Goal: Information Seeking & Learning: Compare options

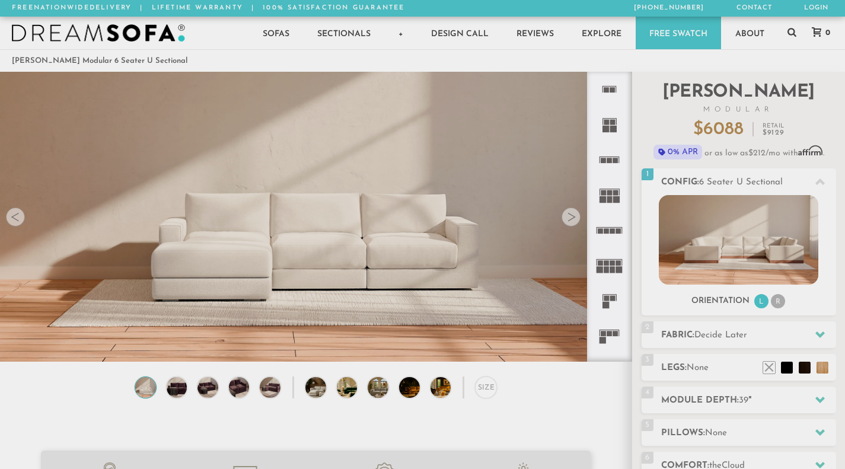
drag, startPoint x: 315, startPoint y: 235, endPoint x: 304, endPoint y: 305, distance: 70.8
click at [304, 305] on video at bounding box center [315, 179] width 631 height 316
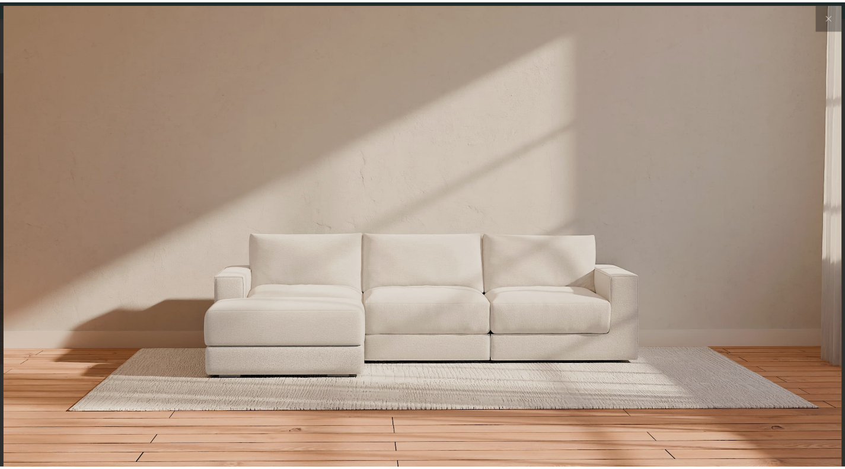
scroll to position [13017, 845]
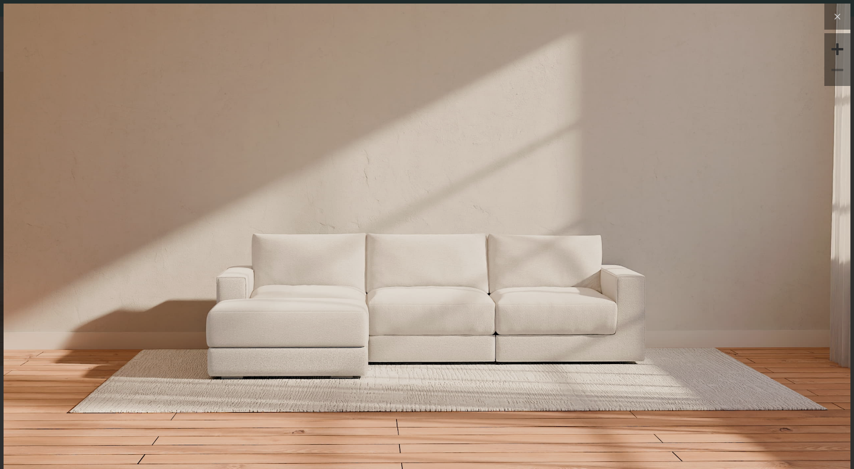
click at [830, 16] on icon at bounding box center [837, 16] width 14 height 14
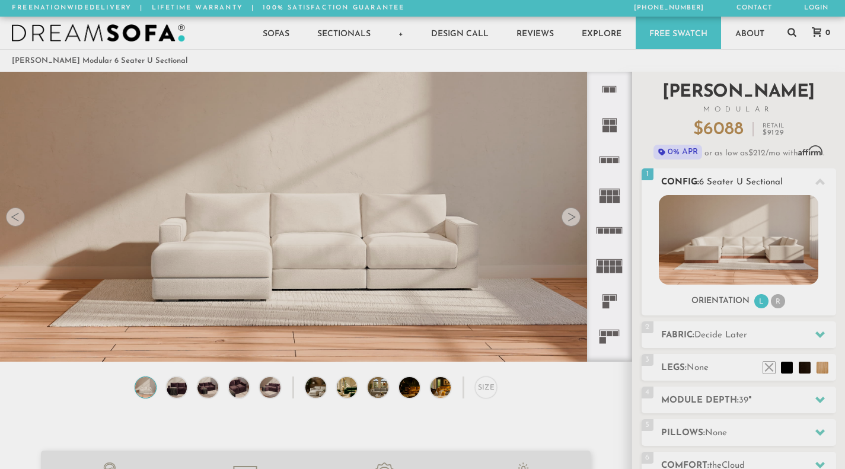
scroll to position [9, 9]
click at [613, 116] on icon at bounding box center [609, 124] width 35 height 35
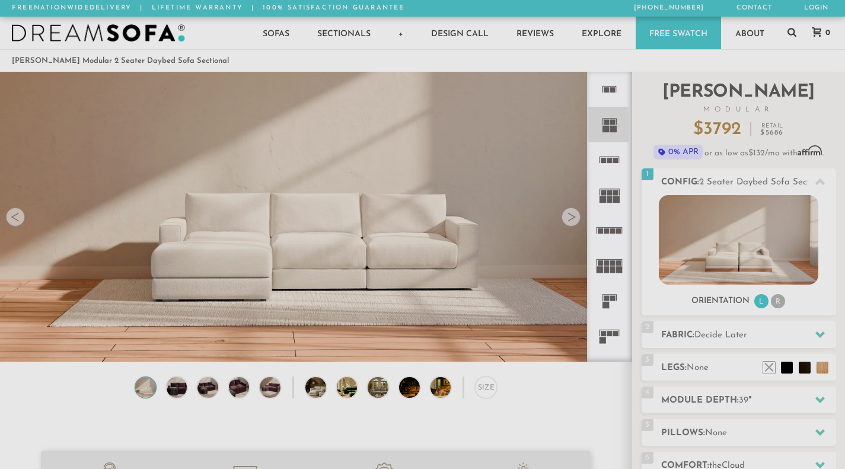
click at [613, 156] on icon at bounding box center [609, 159] width 35 height 35
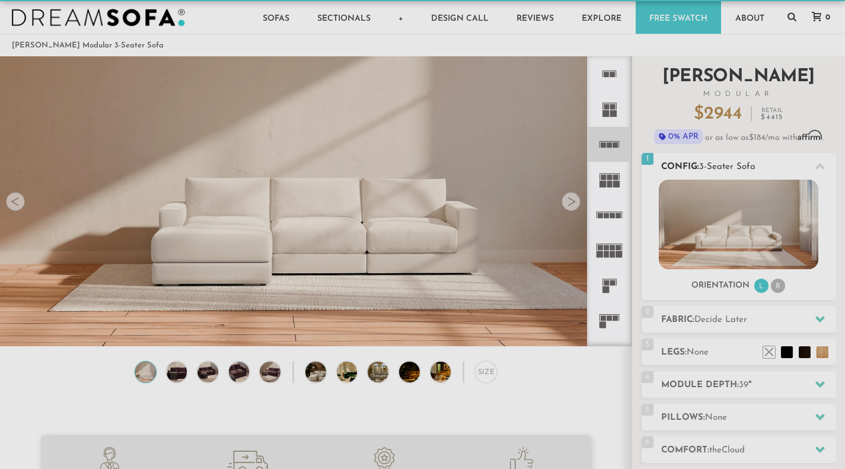
scroll to position [12, 0]
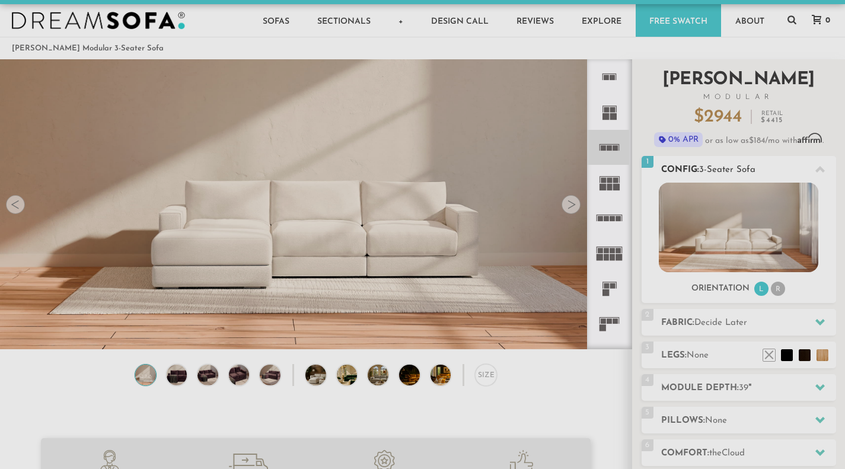
click at [776, 289] on li "R" at bounding box center [778, 289] width 14 height 14
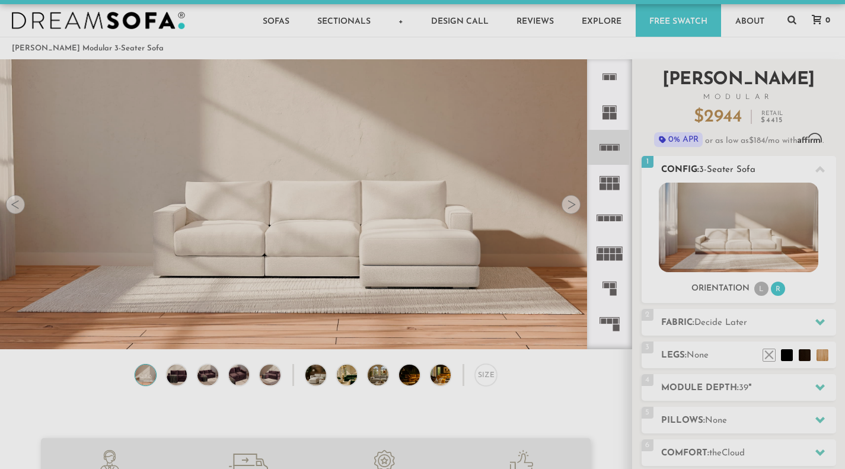
click at [773, 171] on h2 "Config: 3-Seater Sofa" at bounding box center [748, 170] width 175 height 14
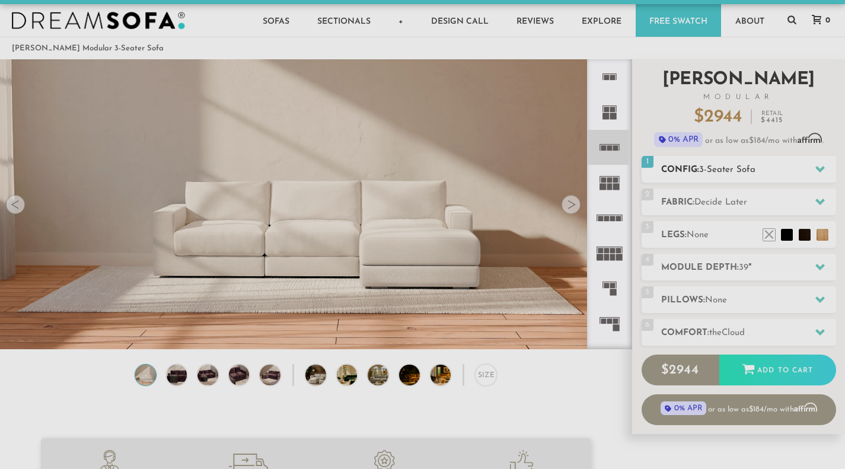
click at [773, 171] on h2 "Config: 3-Seater Sofa" at bounding box center [748, 170] width 175 height 14
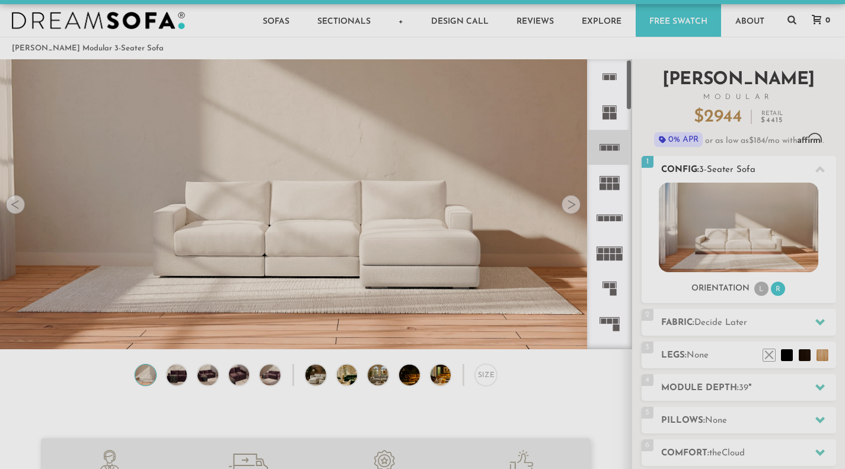
click at [680, 288] on div "Orientation L R" at bounding box center [738, 289] width 194 height 16
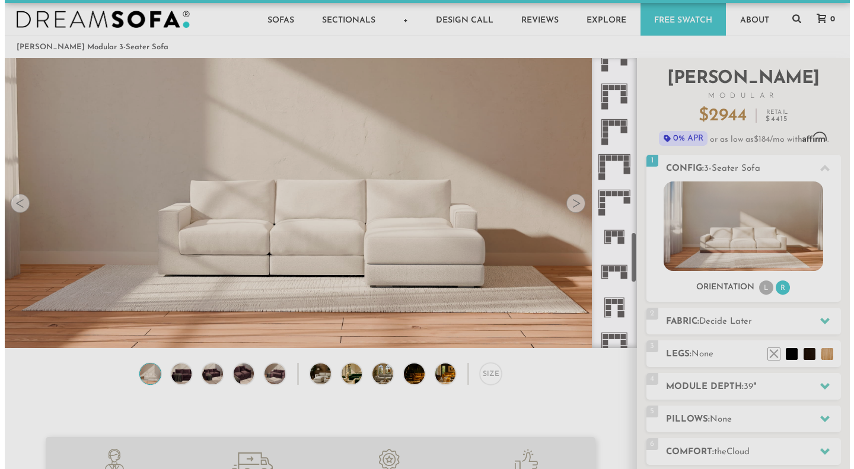
scroll to position [1001, 0]
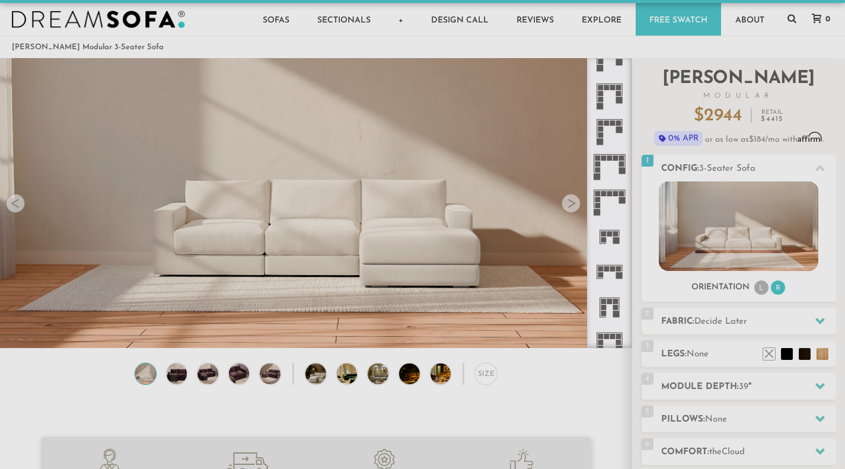
click at [613, 126] on icon at bounding box center [609, 131] width 35 height 35
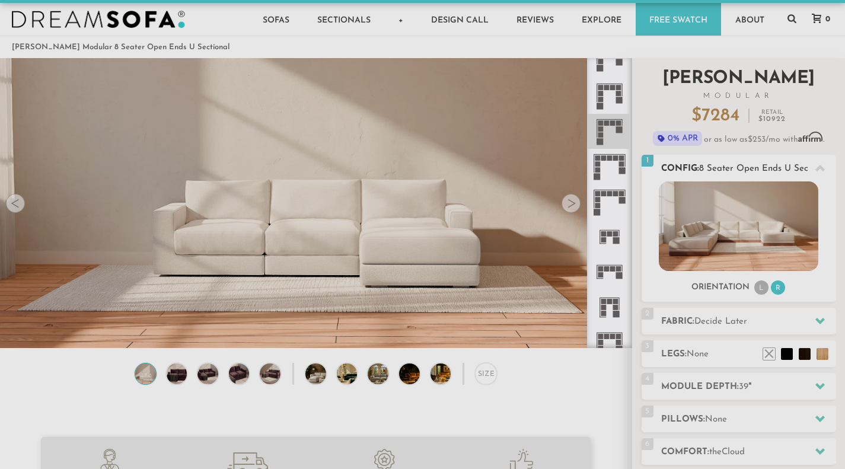
click at [776, 289] on li "R" at bounding box center [778, 287] width 14 height 14
click at [762, 289] on li "L" at bounding box center [761, 287] width 14 height 14
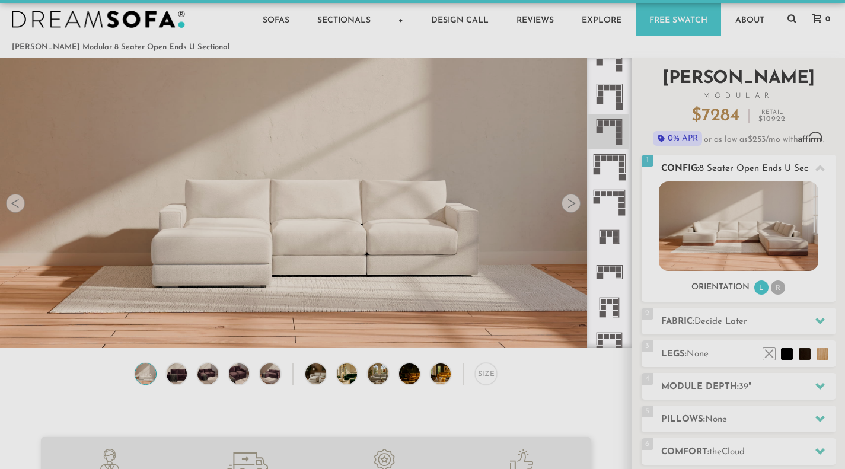
click at [779, 289] on li "R" at bounding box center [778, 287] width 14 height 14
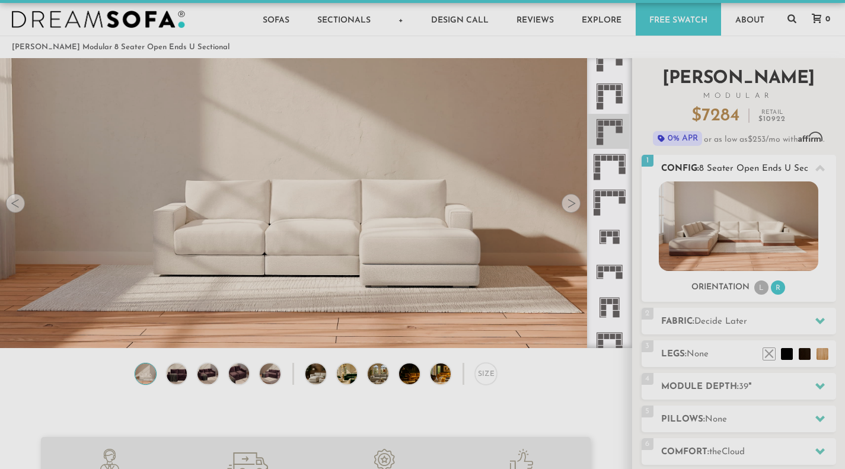
click at [753, 248] on img at bounding box center [738, 226] width 159 height 90
click at [579, 213] on video at bounding box center [315, 166] width 631 height 316
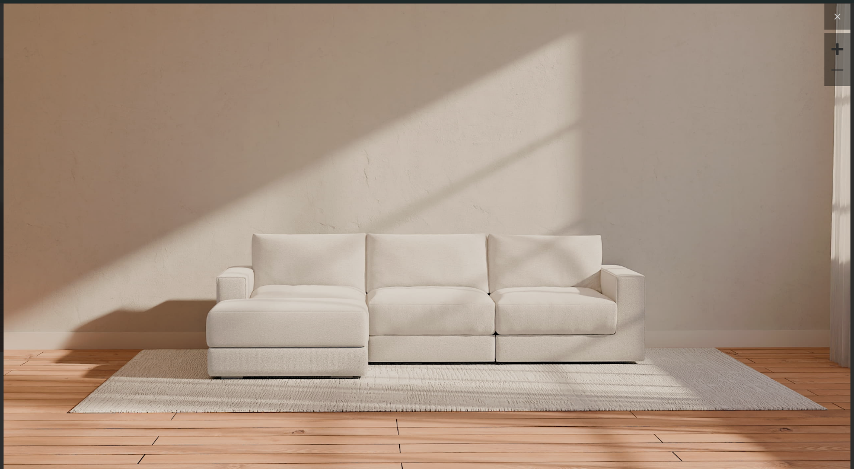
click at [830, 17] on icon at bounding box center [837, 16] width 14 height 14
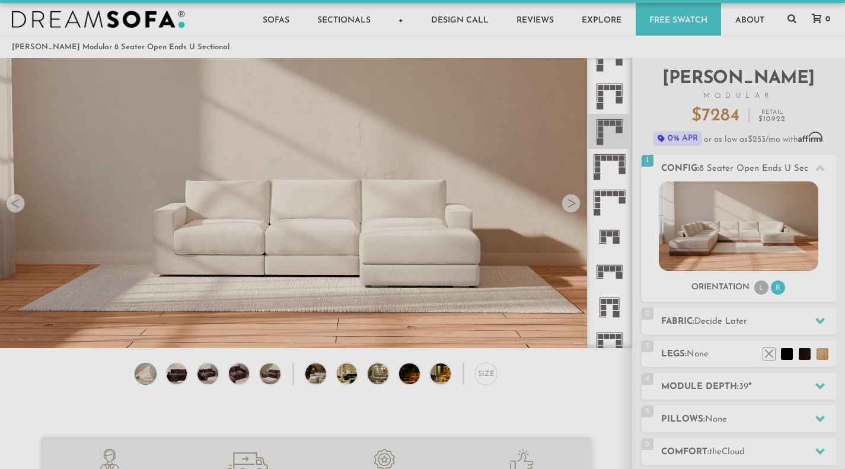
scroll to position [9, 9]
click at [570, 199] on div at bounding box center [570, 203] width 19 height 19
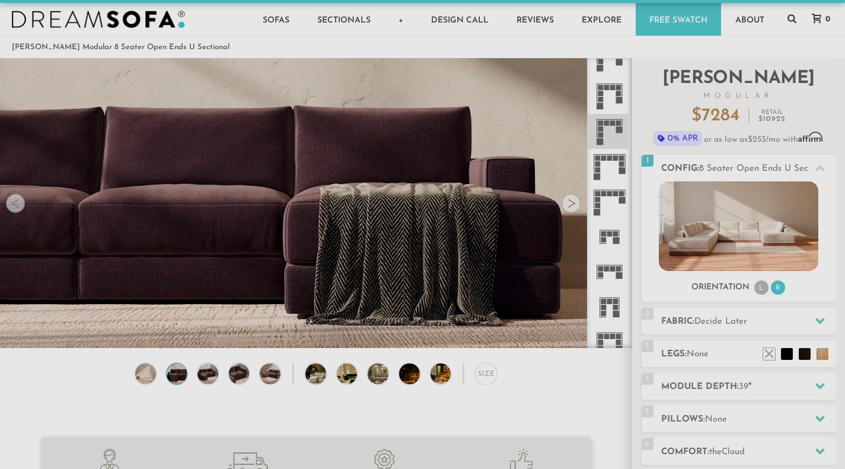
click at [570, 199] on div at bounding box center [570, 203] width 19 height 19
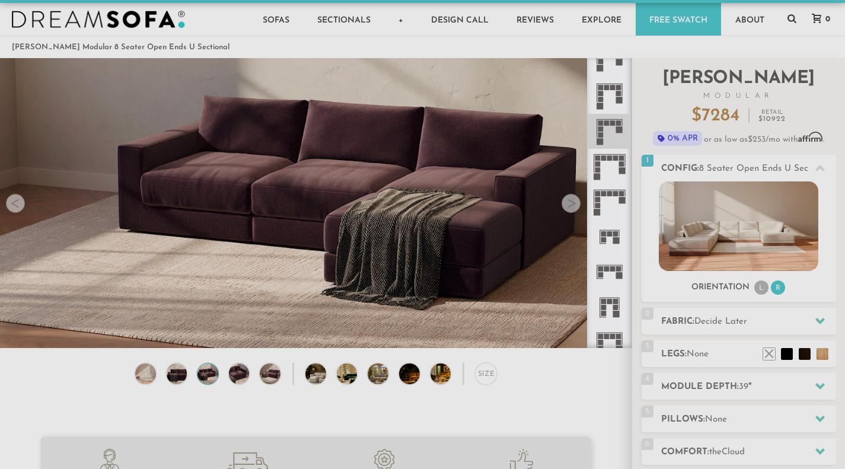
click at [570, 199] on div at bounding box center [570, 203] width 19 height 19
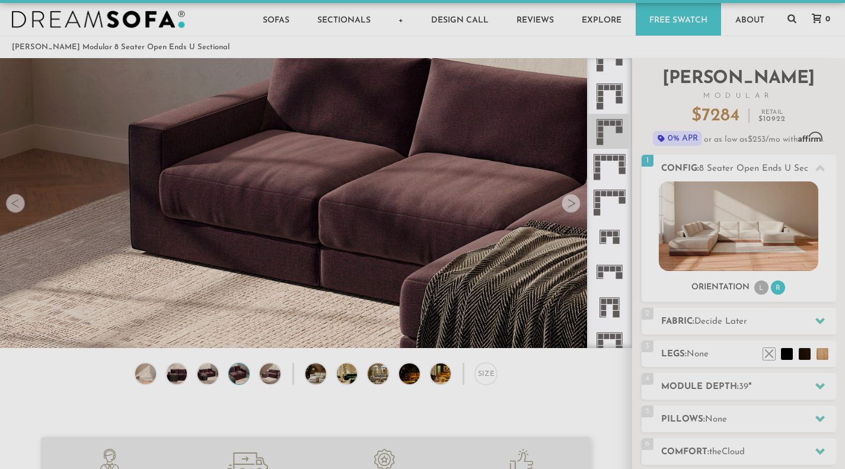
click at [570, 199] on div at bounding box center [570, 203] width 19 height 19
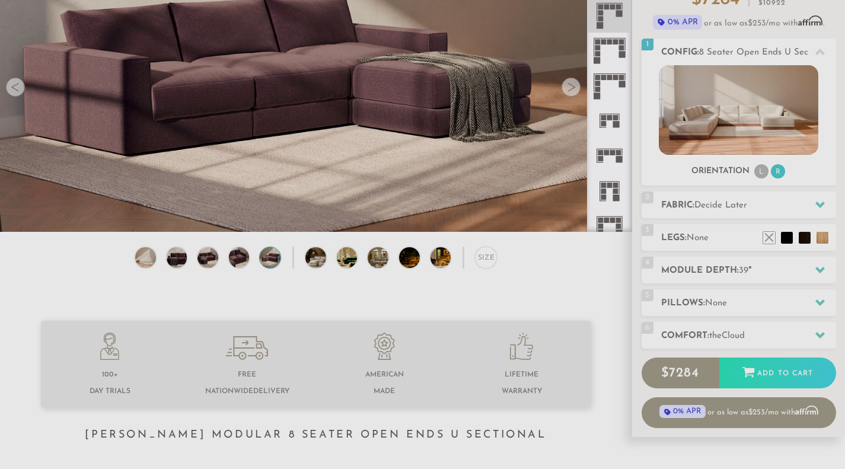
scroll to position [43, 0]
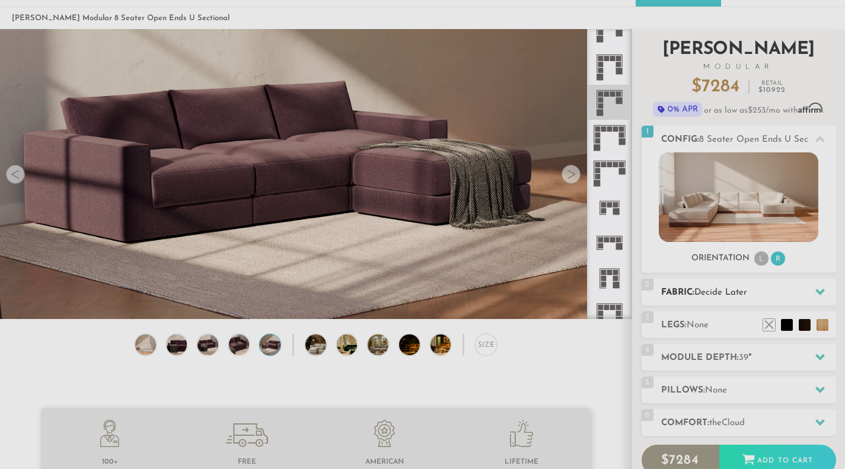
click at [718, 295] on span "Decide Later" at bounding box center [720, 292] width 53 height 9
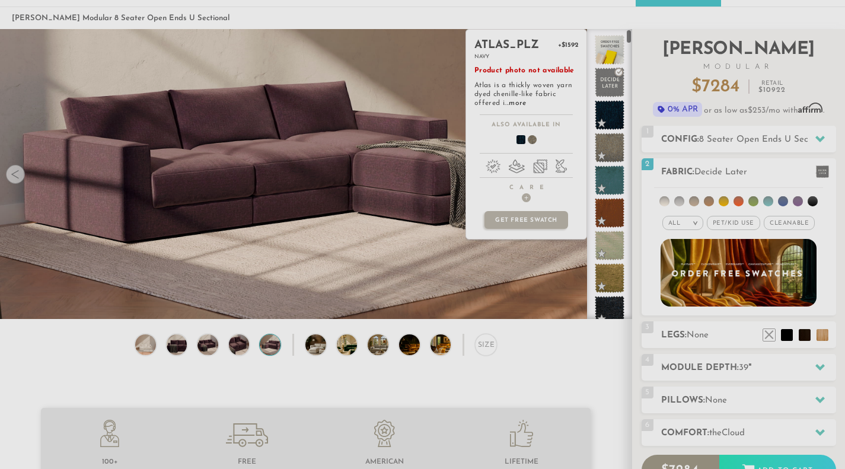
scroll to position [0, 0]
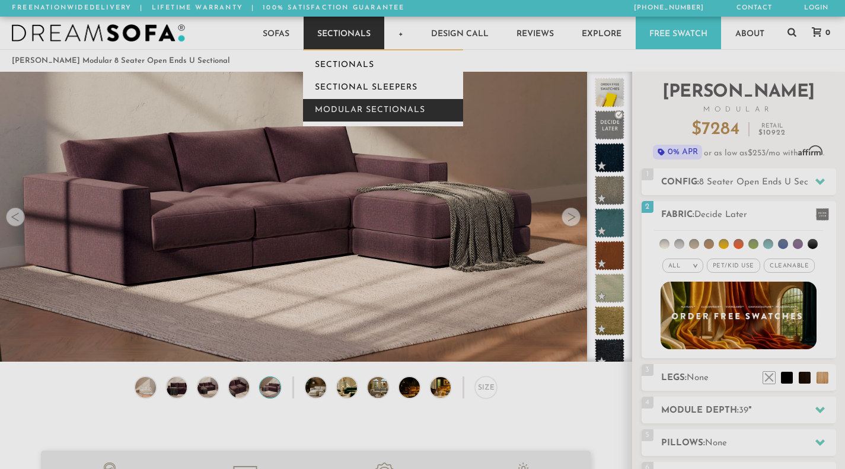
click at [360, 106] on link "Modular Sectionals" at bounding box center [383, 110] width 160 height 23
